Goal: Register for event/course

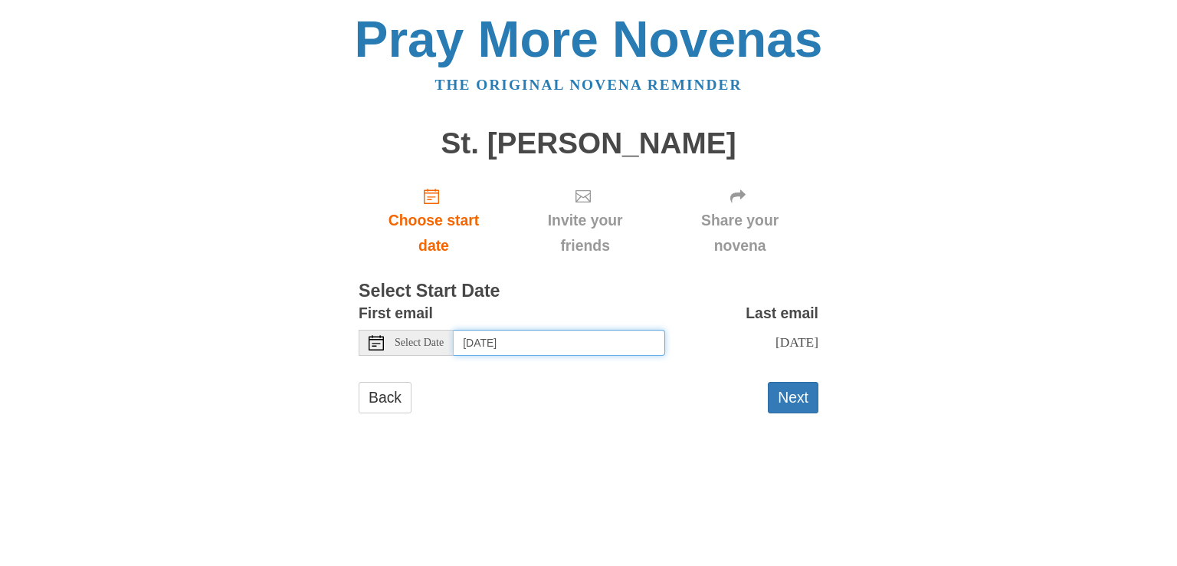
click at [506, 339] on input "[DATE]" at bounding box center [560, 343] width 212 height 26
click at [799, 395] on button "Next" at bounding box center [793, 397] width 51 height 31
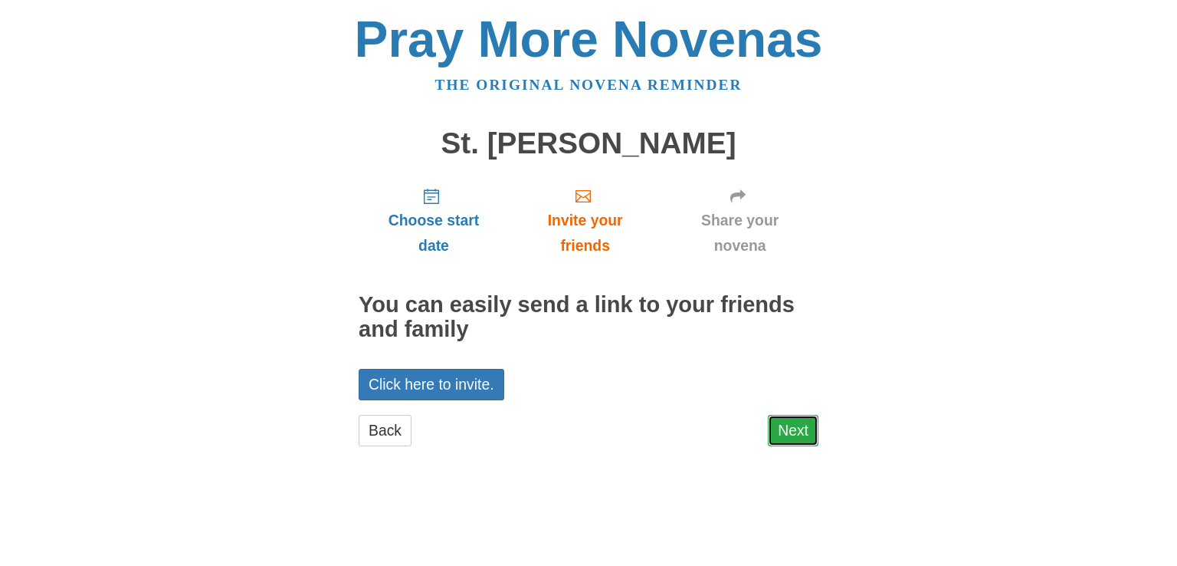
click at [799, 434] on link "Next" at bounding box center [793, 430] width 51 height 31
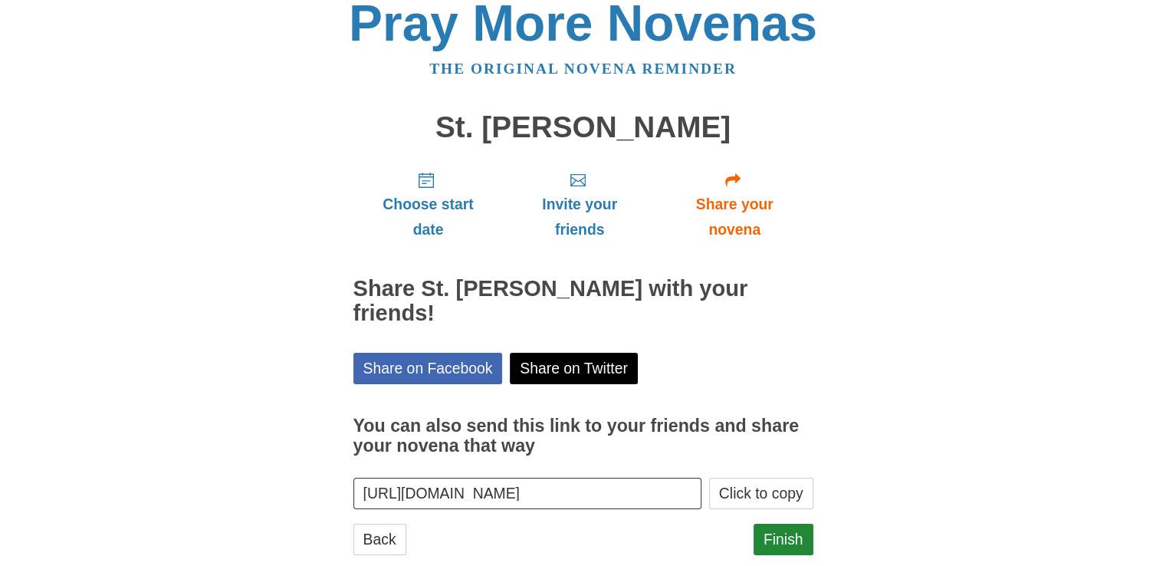
scroll to position [25, 0]
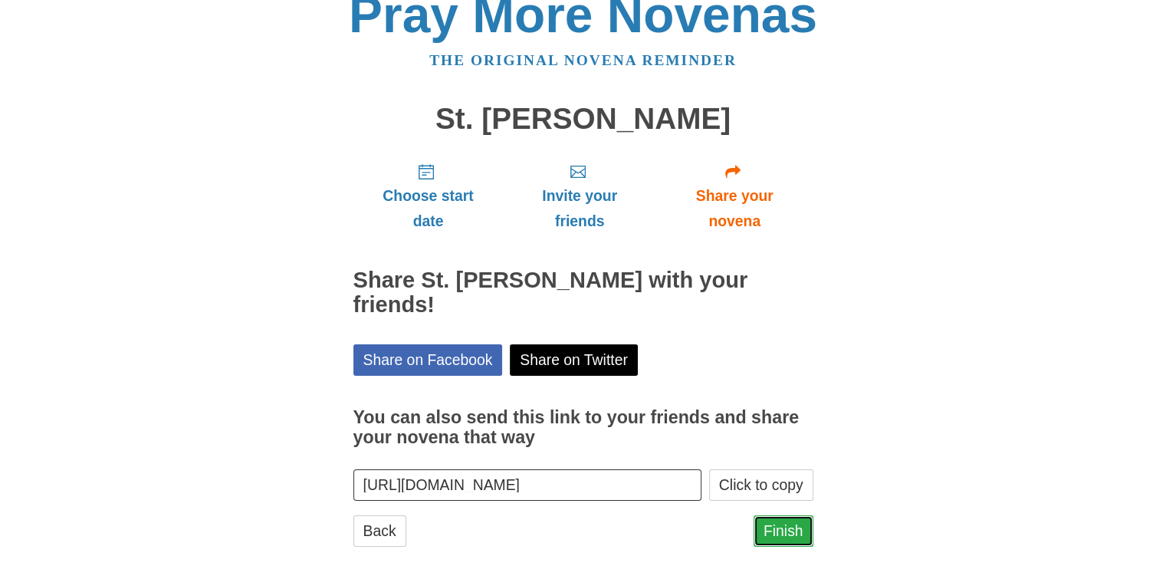
click at [787, 515] on link "Finish" at bounding box center [783, 530] width 60 height 31
